Goal: Transaction & Acquisition: Purchase product/service

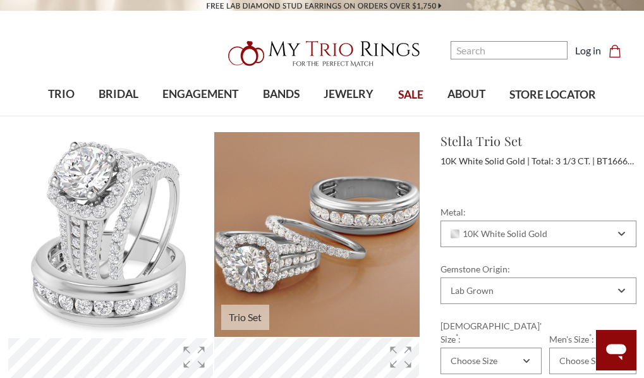
scroll to position [126, 0]
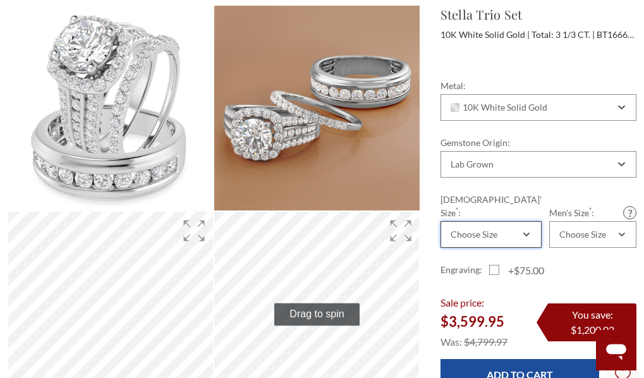
click at [490, 229] on div "Choose Size" at bounding box center [473, 234] width 47 height 10
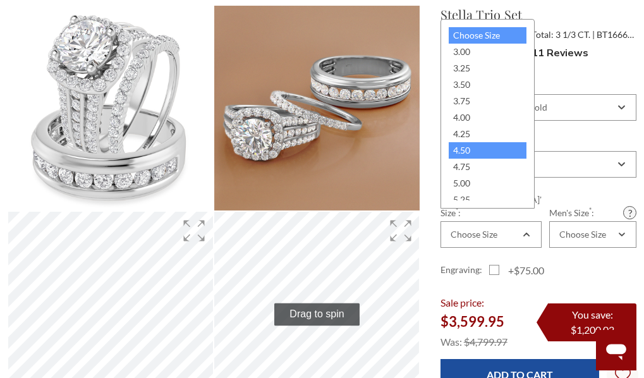
click at [480, 148] on div "4.50" at bounding box center [487, 150] width 78 height 16
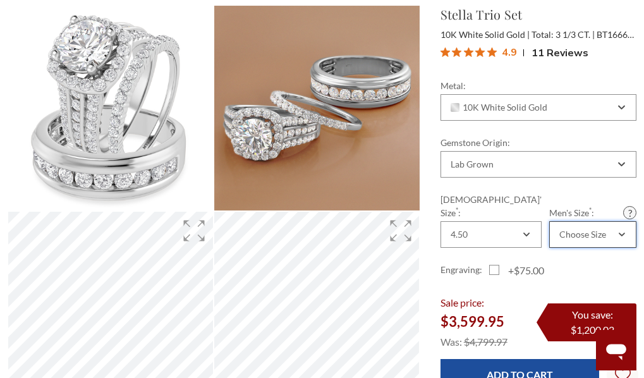
click at [564, 231] on div "Choose Size" at bounding box center [592, 234] width 87 height 27
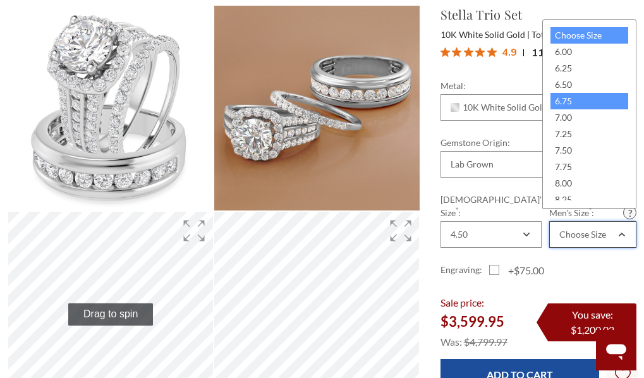
scroll to position [0, 0]
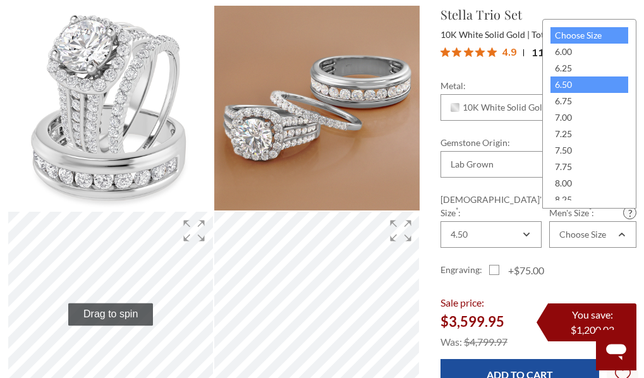
click at [559, 87] on div "6.50" at bounding box center [589, 84] width 78 height 16
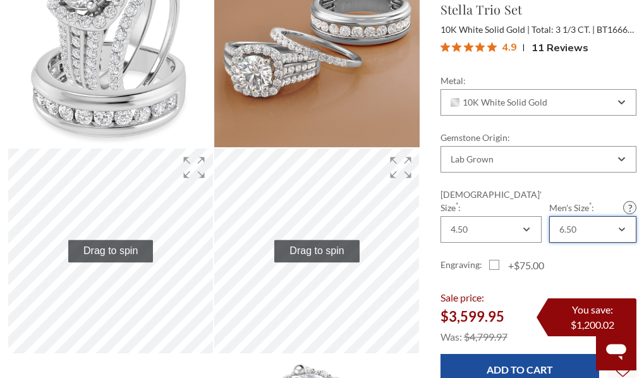
scroll to position [253, 0]
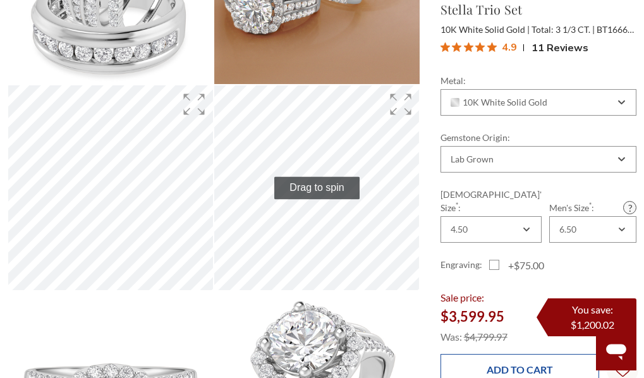
click at [525, 356] on input "Add to Cart" at bounding box center [519, 369] width 159 height 31
type input "Add to Cart"
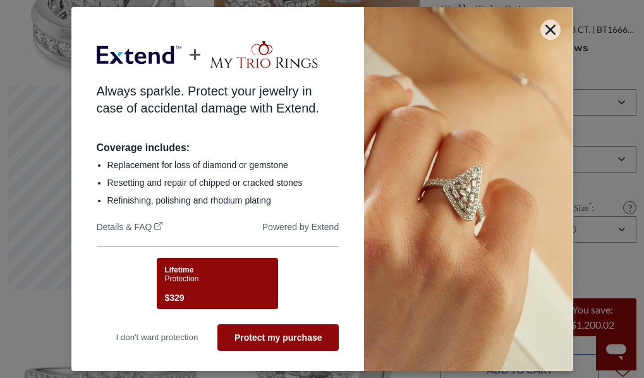
scroll to position [0, 0]
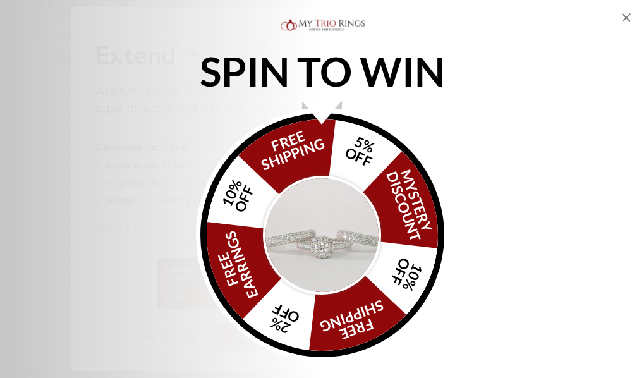
click at [316, 253] on img "Alia popup" at bounding box center [322, 235] width 119 height 119
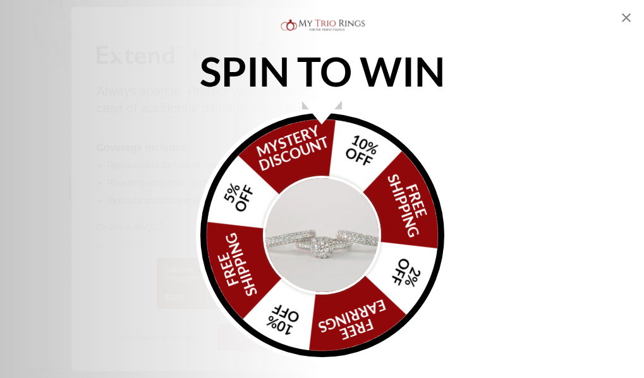
scroll to position [379, 0]
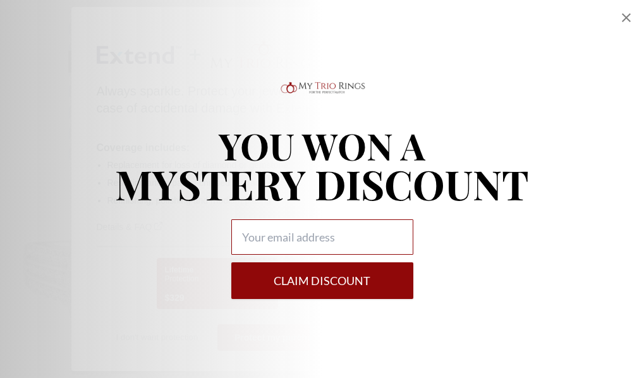
click at [339, 243] on input "Alia popup" at bounding box center [322, 236] width 182 height 35
type input "ohebyuzaki@gmail.com"
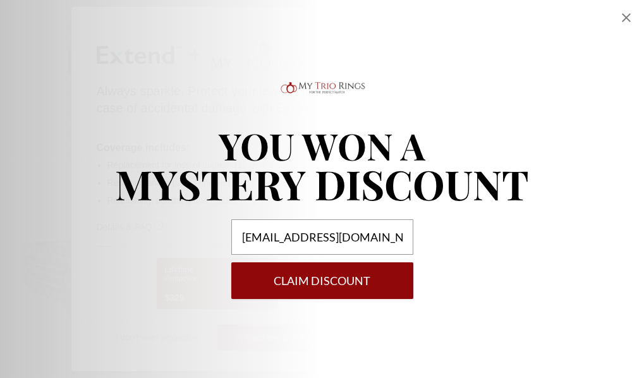
click at [354, 302] on div "YOU WON A MYSTERY DISCOUNT ohebyuzaki@gmail.com Claim DISCOUNT" at bounding box center [322, 189] width 644 height 378
click at [354, 297] on button "Claim DISCOUNT" at bounding box center [322, 280] width 182 height 37
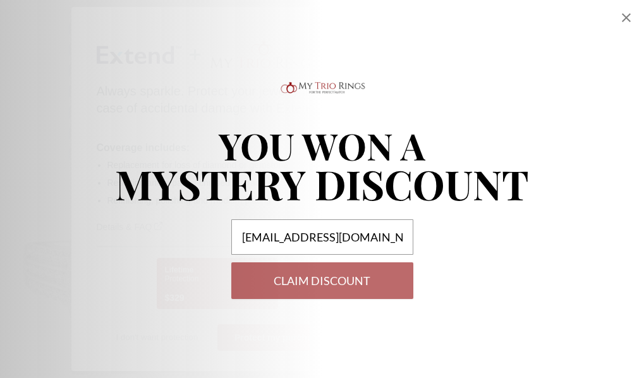
select select "US"
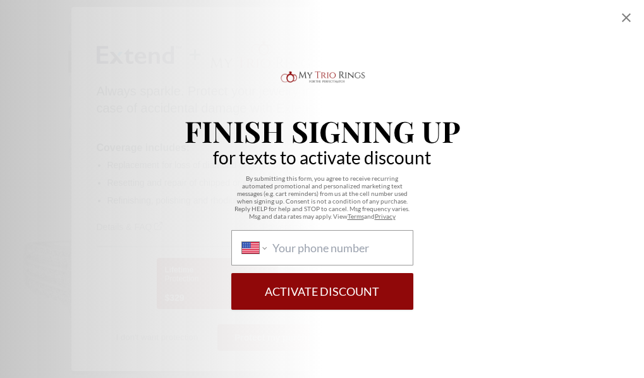
click at [288, 255] on div "International Afghanistan Åland Islands Albania Algeria American Samoa Andorra …" at bounding box center [322, 247] width 182 height 35
click at [267, 255] on select "International Afghanistan Åland Islands Albania Algeria American Samoa Andorra …" at bounding box center [254, 248] width 25 height 14
click at [287, 250] on input "International Afghanistan Åland Islands Albania Algeria American Samoa Andorra …" at bounding box center [336, 248] width 129 height 14
paste input "1 (346) 212-7336"
type input "1 (346) 212-7336"
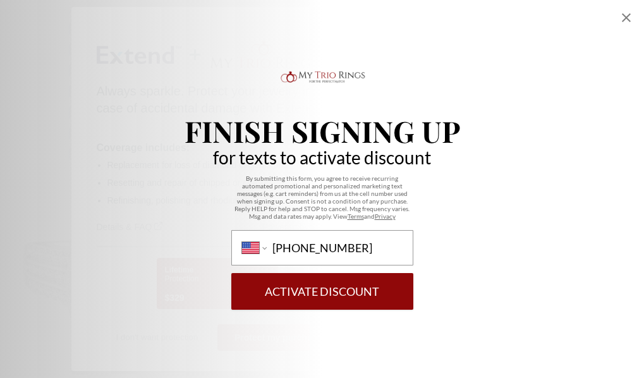
click at [297, 288] on button "Activate Discount" at bounding box center [322, 291] width 182 height 37
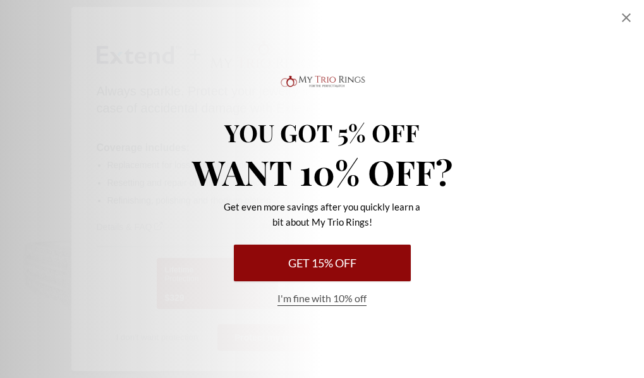
click at [297, 263] on button "Get 15% Off" at bounding box center [322, 262] width 177 height 37
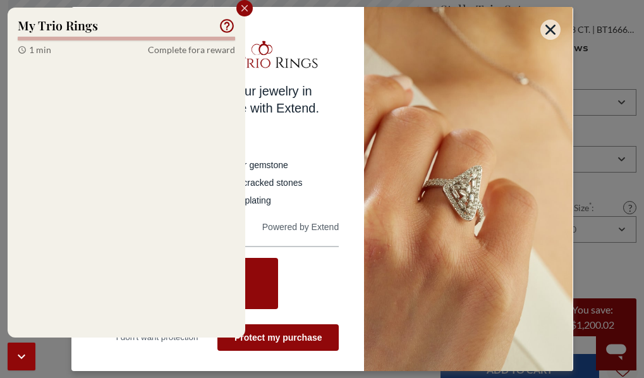
scroll to position [505, 0]
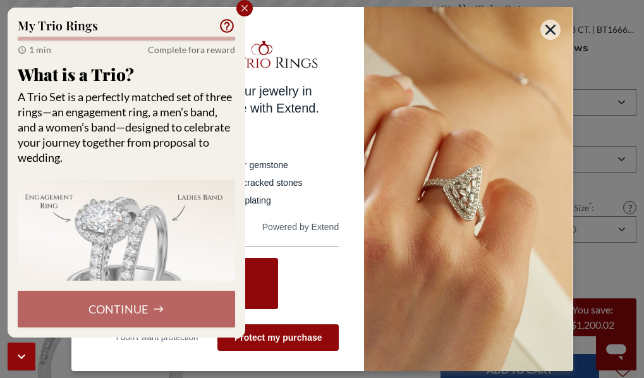
click at [178, 296] on div "Continue" at bounding box center [126, 309] width 217 height 37
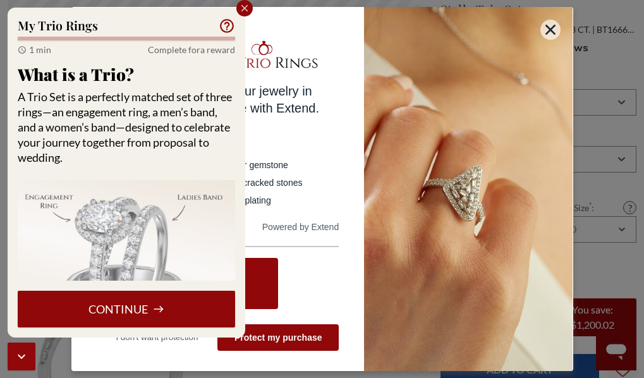
click at [179, 303] on button "Continue" at bounding box center [126, 309] width 217 height 37
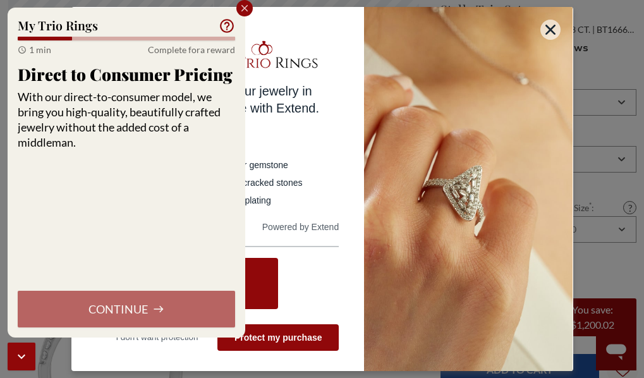
click at [183, 308] on div "Continue" at bounding box center [126, 309] width 217 height 37
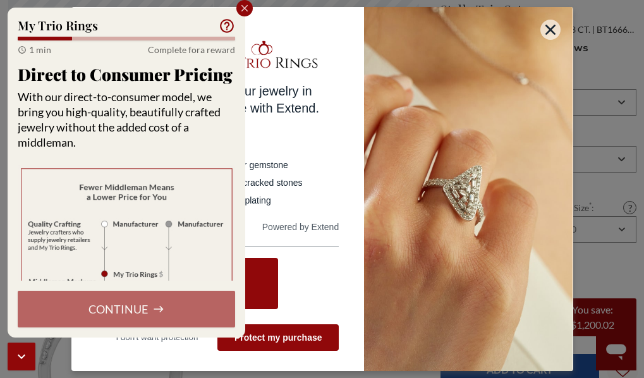
click at [183, 308] on div "Continue" at bounding box center [126, 309] width 217 height 37
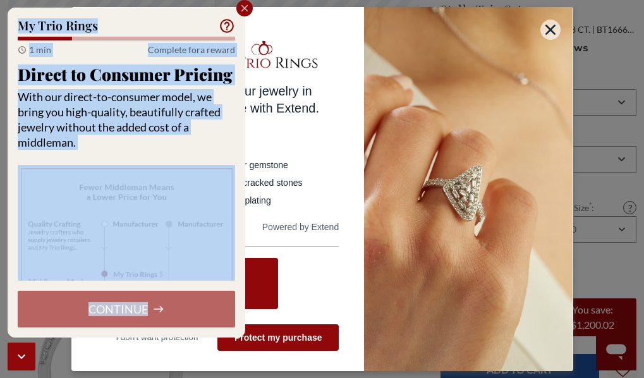
click at [183, 308] on div "Continue" at bounding box center [126, 309] width 217 height 37
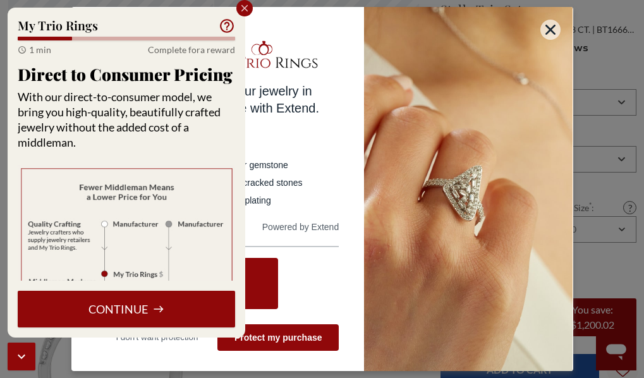
click at [183, 308] on button "Continue" at bounding box center [126, 309] width 217 height 37
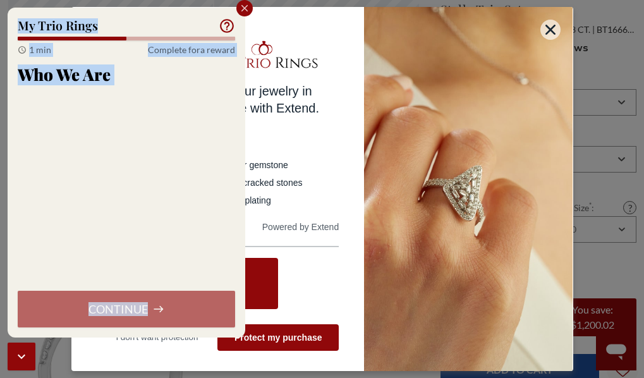
click at [183, 308] on div "Continue" at bounding box center [126, 309] width 217 height 37
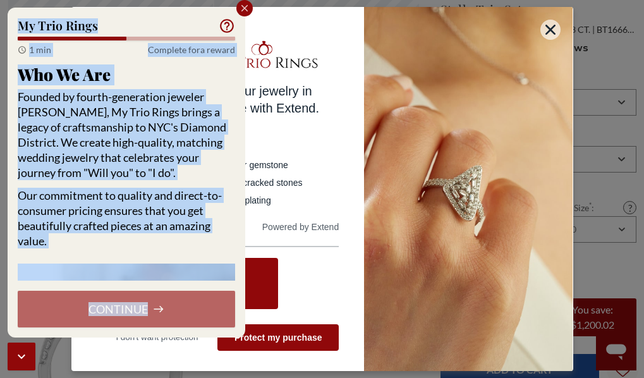
scroll to position [157, 0]
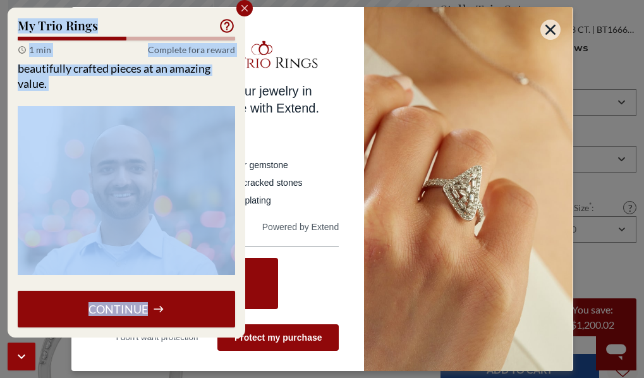
click at [170, 319] on button "Continue" at bounding box center [126, 309] width 217 height 37
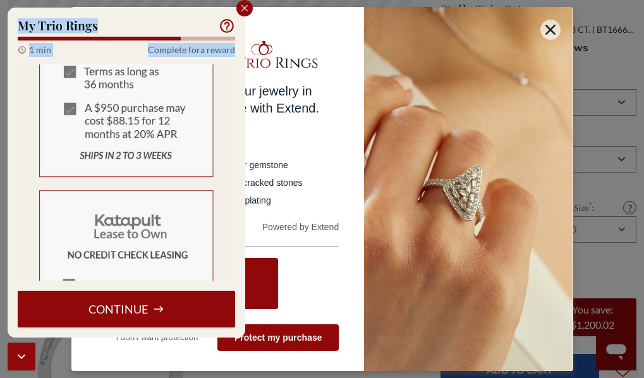
scroll to position [505, 0]
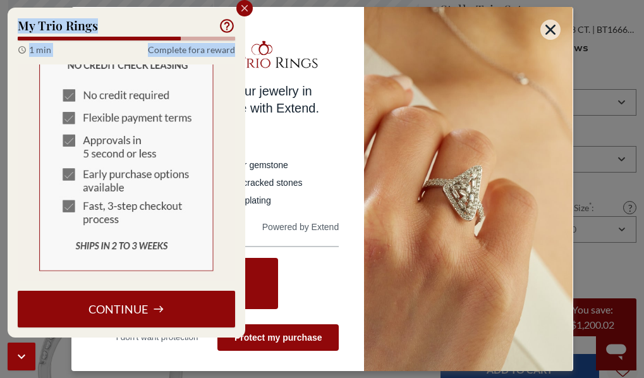
click at [177, 295] on button "Continue" at bounding box center [126, 309] width 217 height 37
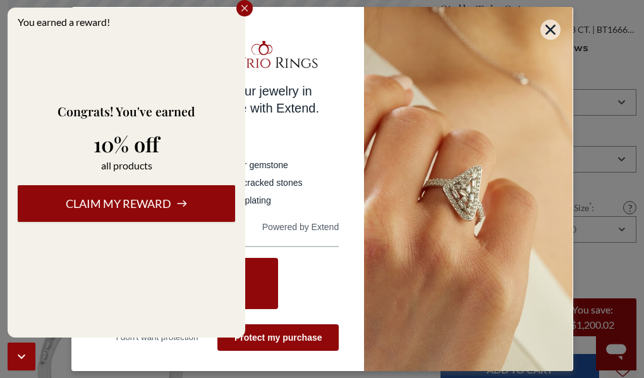
click at [172, 198] on button "Claim my reward" at bounding box center [126, 203] width 217 height 37
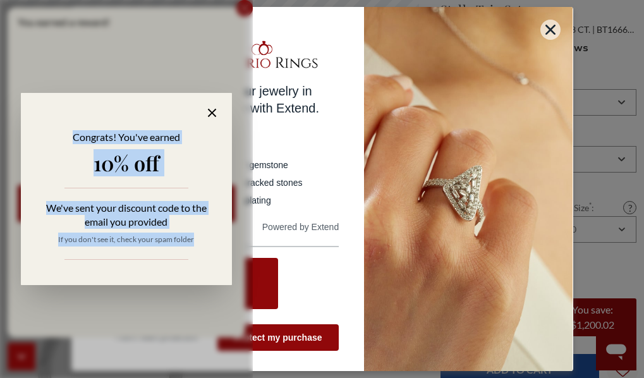
scroll to position [695, 0]
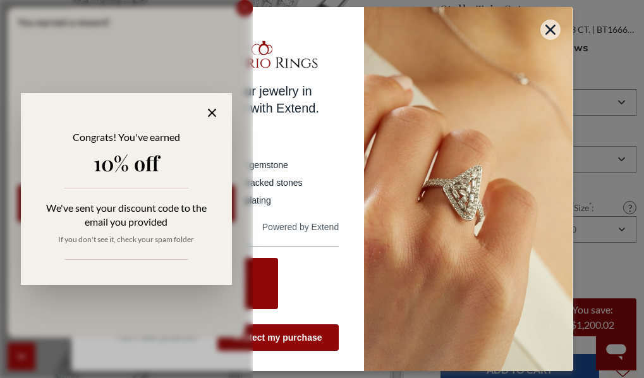
click at [153, 207] on div "We've sent your discount code to the email you provided" at bounding box center [125, 215] width 185 height 28
click at [211, 111] on icon at bounding box center [212, 112] width 15 height 15
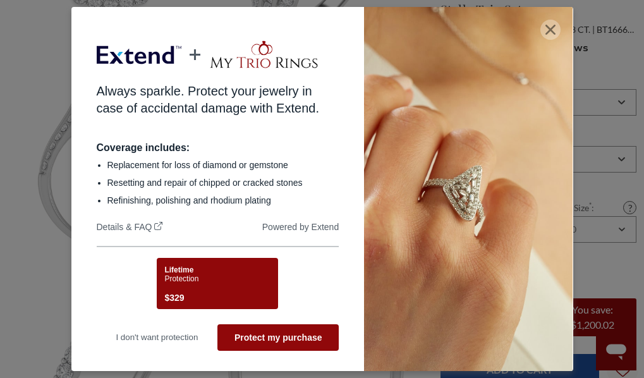
click at [548, 28] on button "button" at bounding box center [550, 30] width 20 height 20
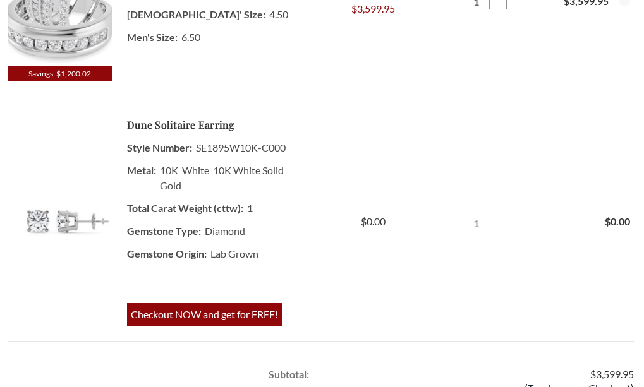
scroll to position [695, 0]
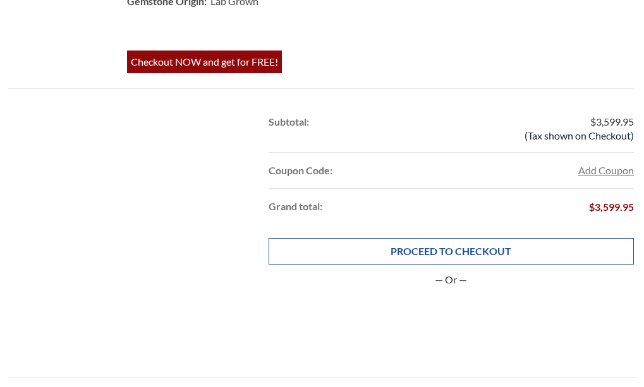
click at [378, 246] on link "PROCEED TO CHECKOUT" at bounding box center [450, 251] width 365 height 27
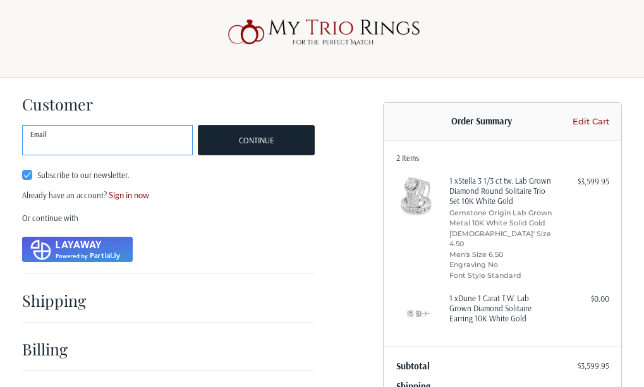
scroll to position [137, 0]
